Goal: Transaction & Acquisition: Purchase product/service

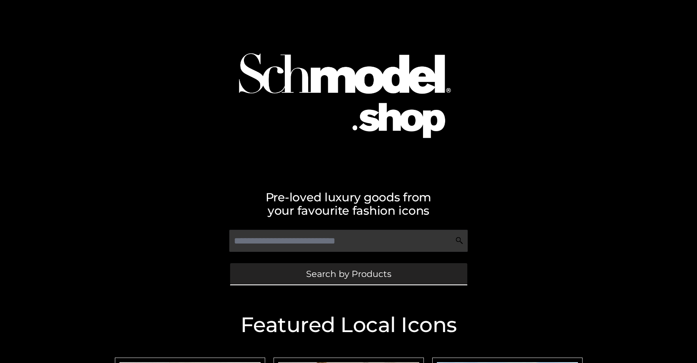
click at [348, 274] on span "Search by Products" at bounding box center [348, 273] width 85 height 9
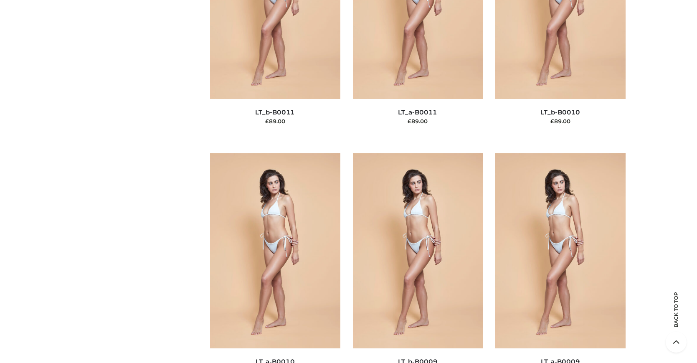
scroll to position [90, 0]
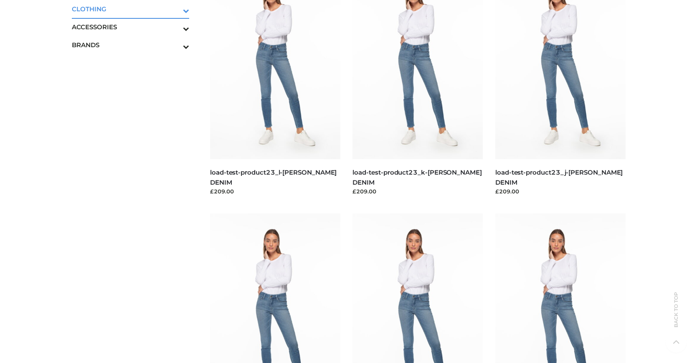
click at [175, 9] on icon "Toggle Submenu" at bounding box center [143, 11] width 94 height 10
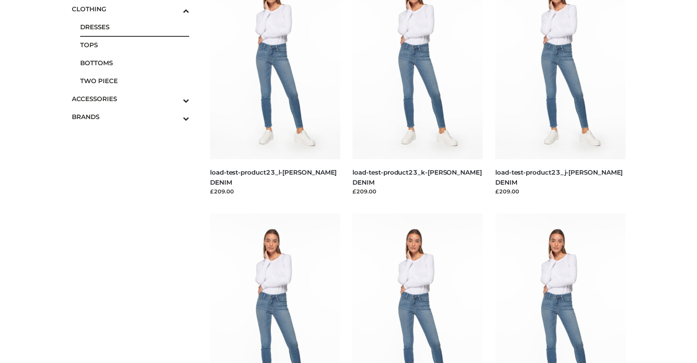
click at [135, 27] on span "DRESSES" at bounding box center [134, 27] width 109 height 10
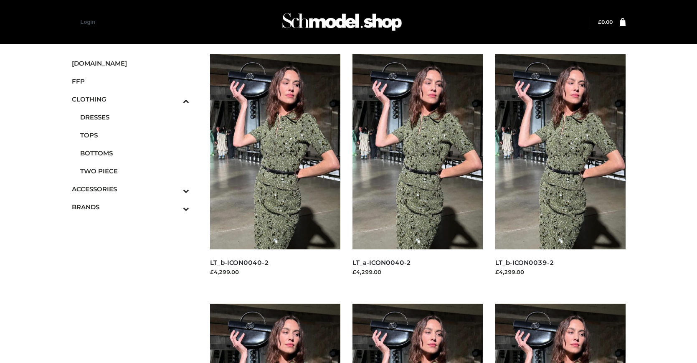
scroll to position [673, 0]
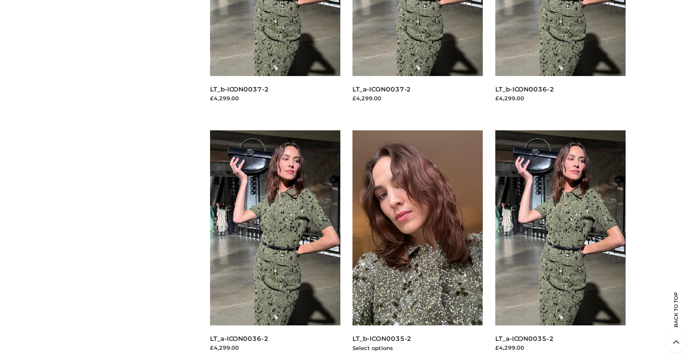
click at [418, 246] on img at bounding box center [418, 227] width 130 height 195
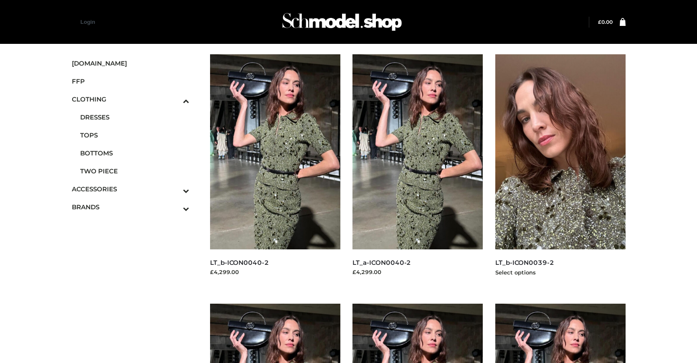
click at [560, 170] on img at bounding box center [560, 151] width 130 height 195
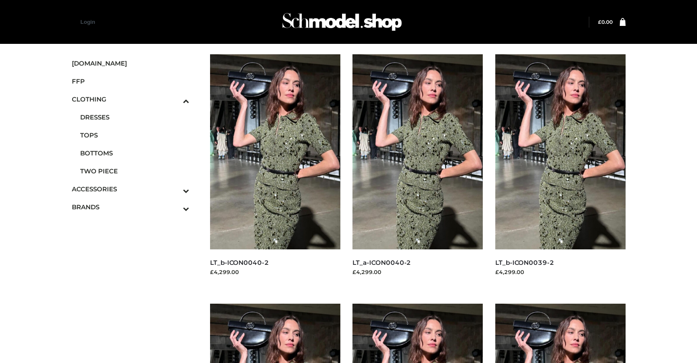
scroll to position [673, 0]
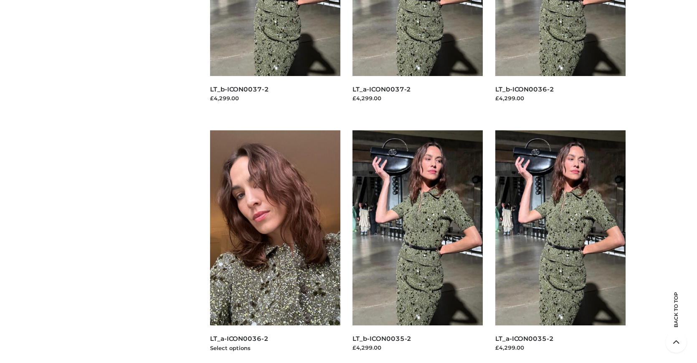
click at [275, 246] on img at bounding box center [275, 227] width 130 height 195
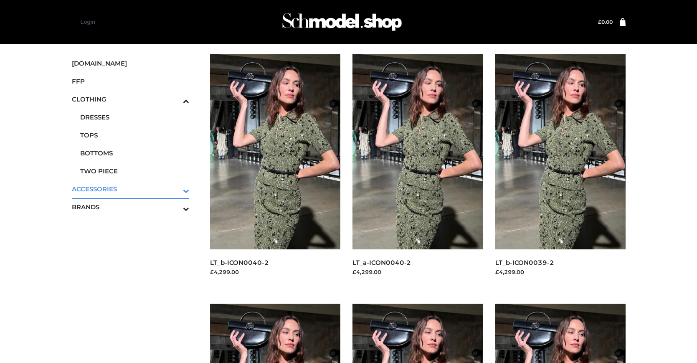
click at [175, 189] on icon "Toggle Submenu" at bounding box center [143, 191] width 94 height 10
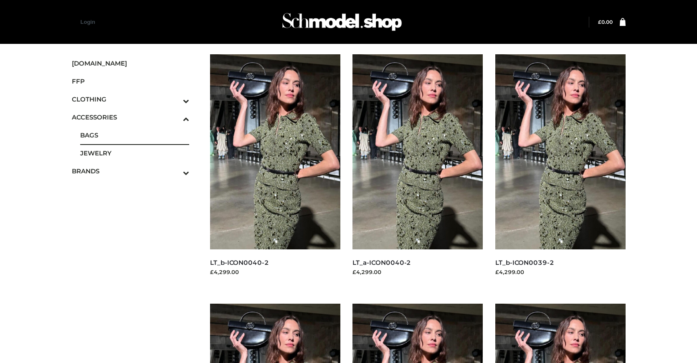
click at [135, 135] on span "BAGS" at bounding box center [134, 135] width 109 height 10
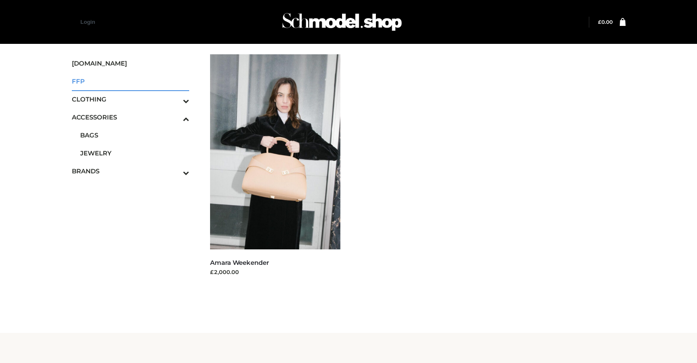
click at [130, 81] on span "FFP" at bounding box center [131, 81] width 118 height 10
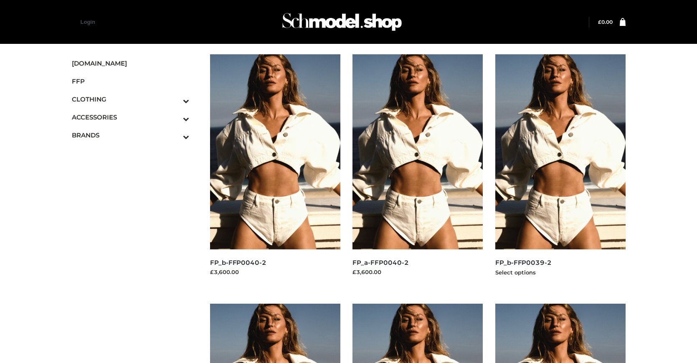
click at [560, 170] on img at bounding box center [560, 151] width 130 height 195
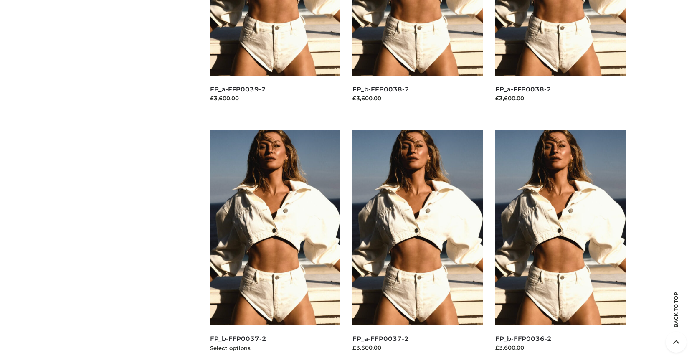
click at [275, 246] on img at bounding box center [275, 227] width 130 height 195
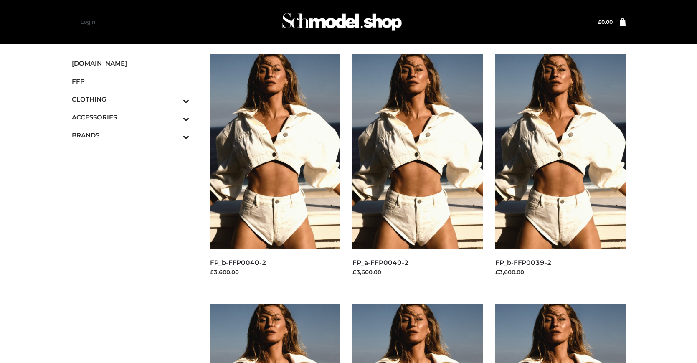
scroll to position [673, 0]
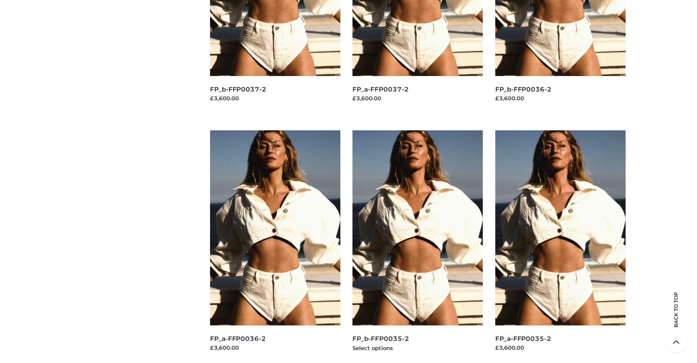
click at [418, 246] on img at bounding box center [418, 227] width 130 height 195
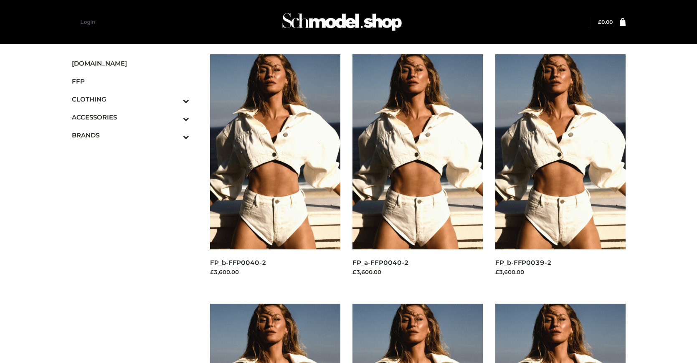
scroll to position [423, 0]
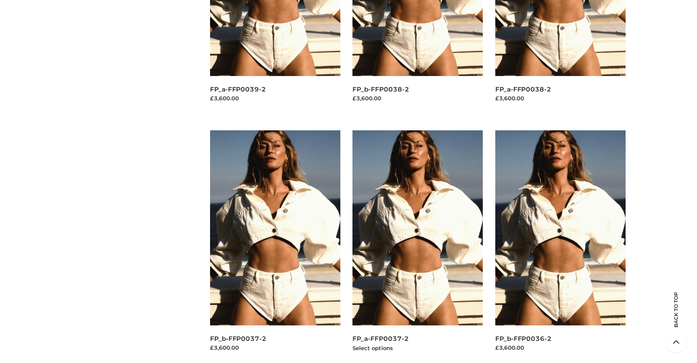
click at [418, 246] on img at bounding box center [418, 227] width 130 height 195
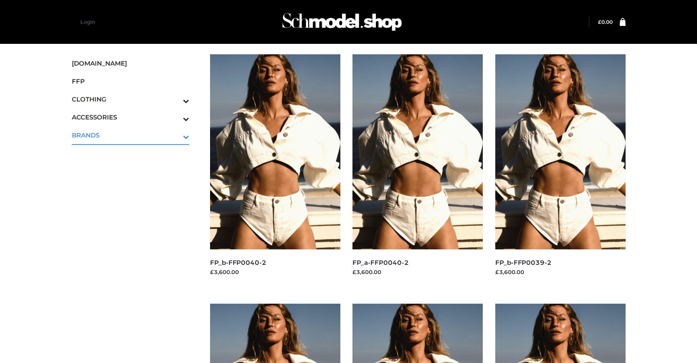
click at [175, 135] on icon "Toggle Submenu" at bounding box center [143, 137] width 94 height 10
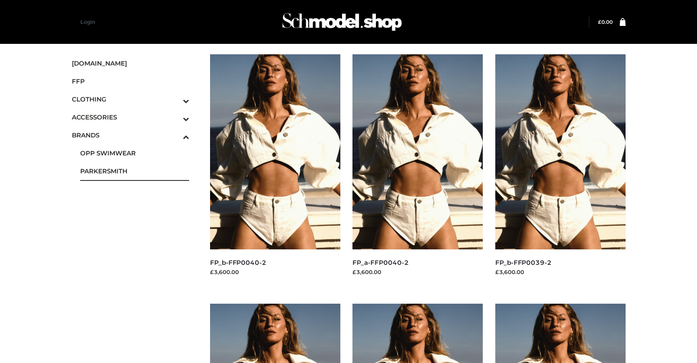
click at [135, 171] on span "PARKERSMITH" at bounding box center [134, 171] width 109 height 10
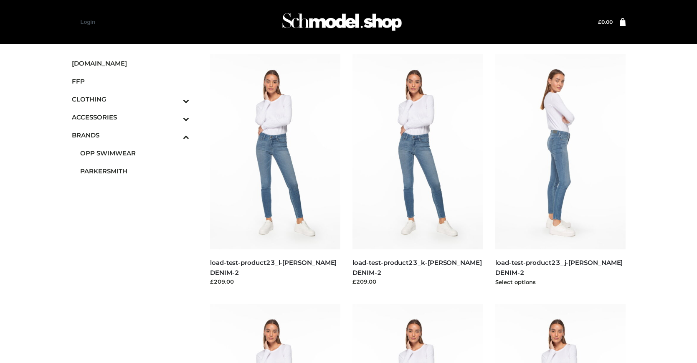
click at [560, 170] on img at bounding box center [560, 151] width 130 height 195
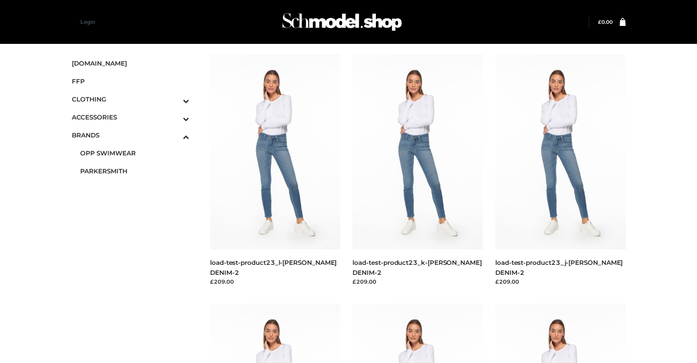
scroll to position [423, 0]
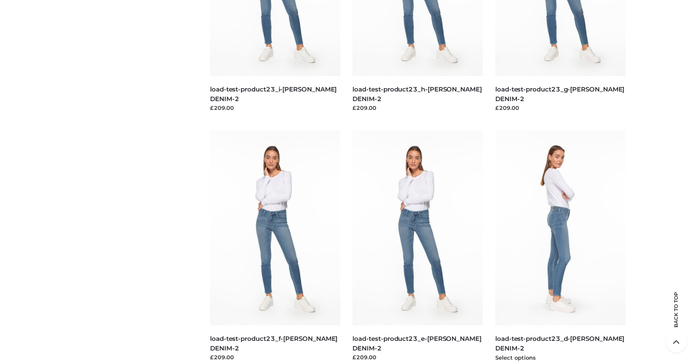
click at [560, 246] on img at bounding box center [560, 227] width 130 height 195
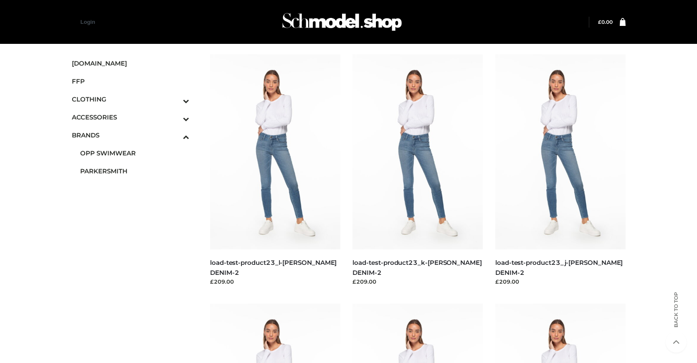
scroll to position [673, 0]
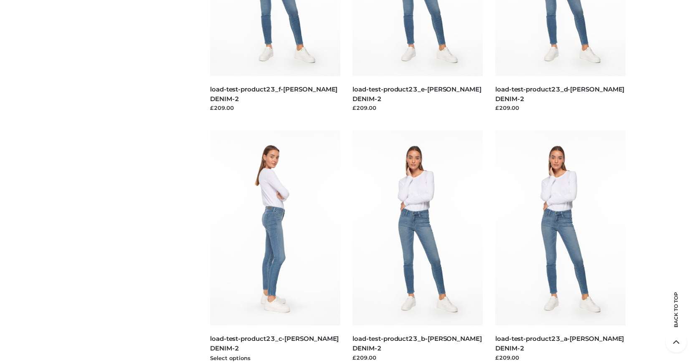
click at [275, 246] on img at bounding box center [275, 227] width 130 height 195
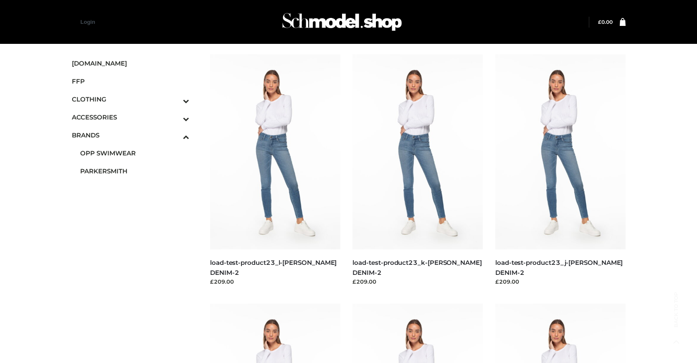
scroll to position [423, 0]
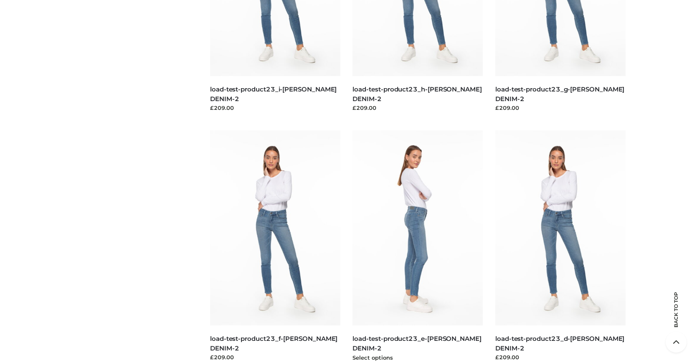
click at [418, 246] on img at bounding box center [418, 227] width 130 height 195
